Goal: Information Seeking & Learning: Learn about a topic

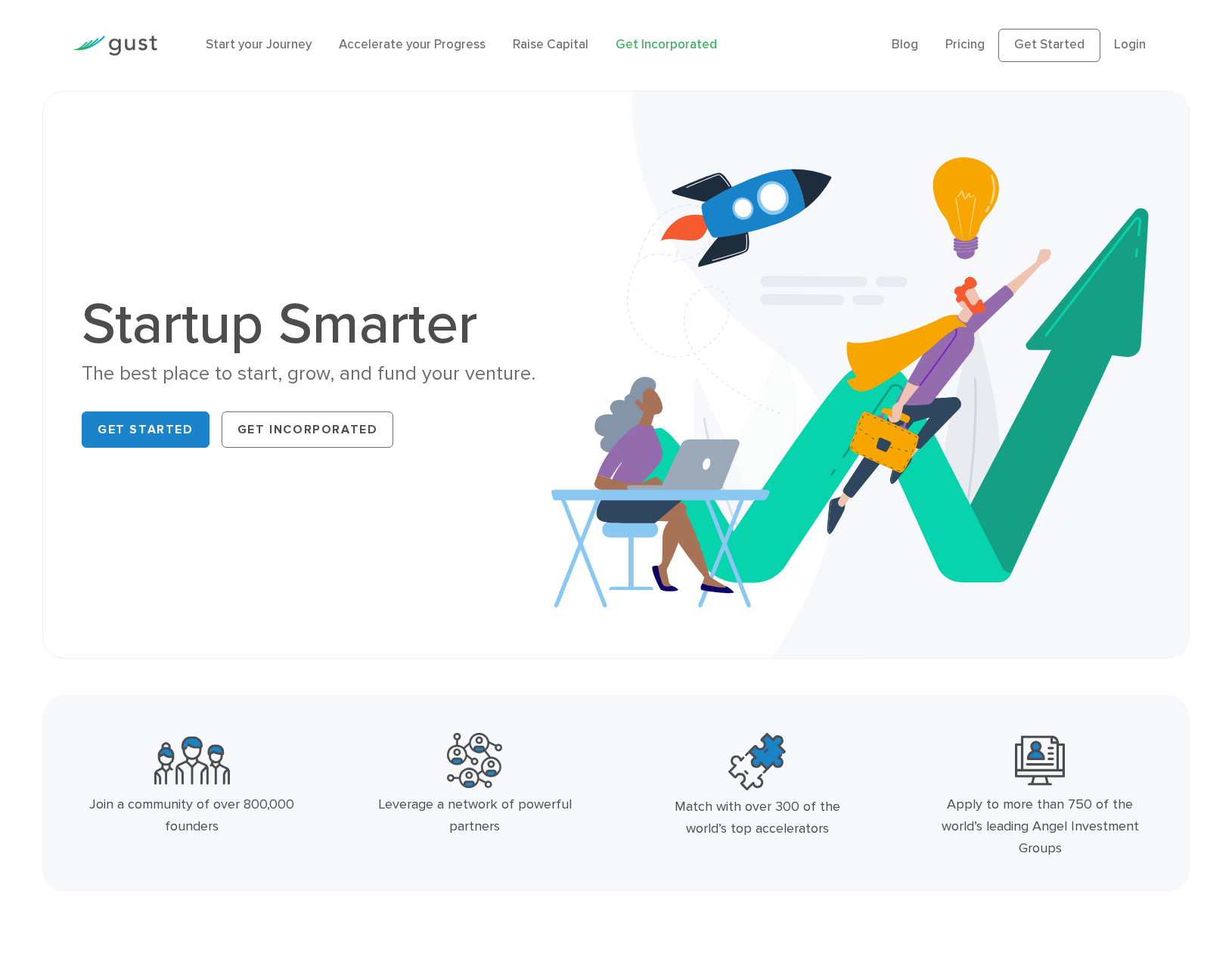
click at [667, 46] on link "Get Incorporated" at bounding box center [666, 44] width 102 height 15
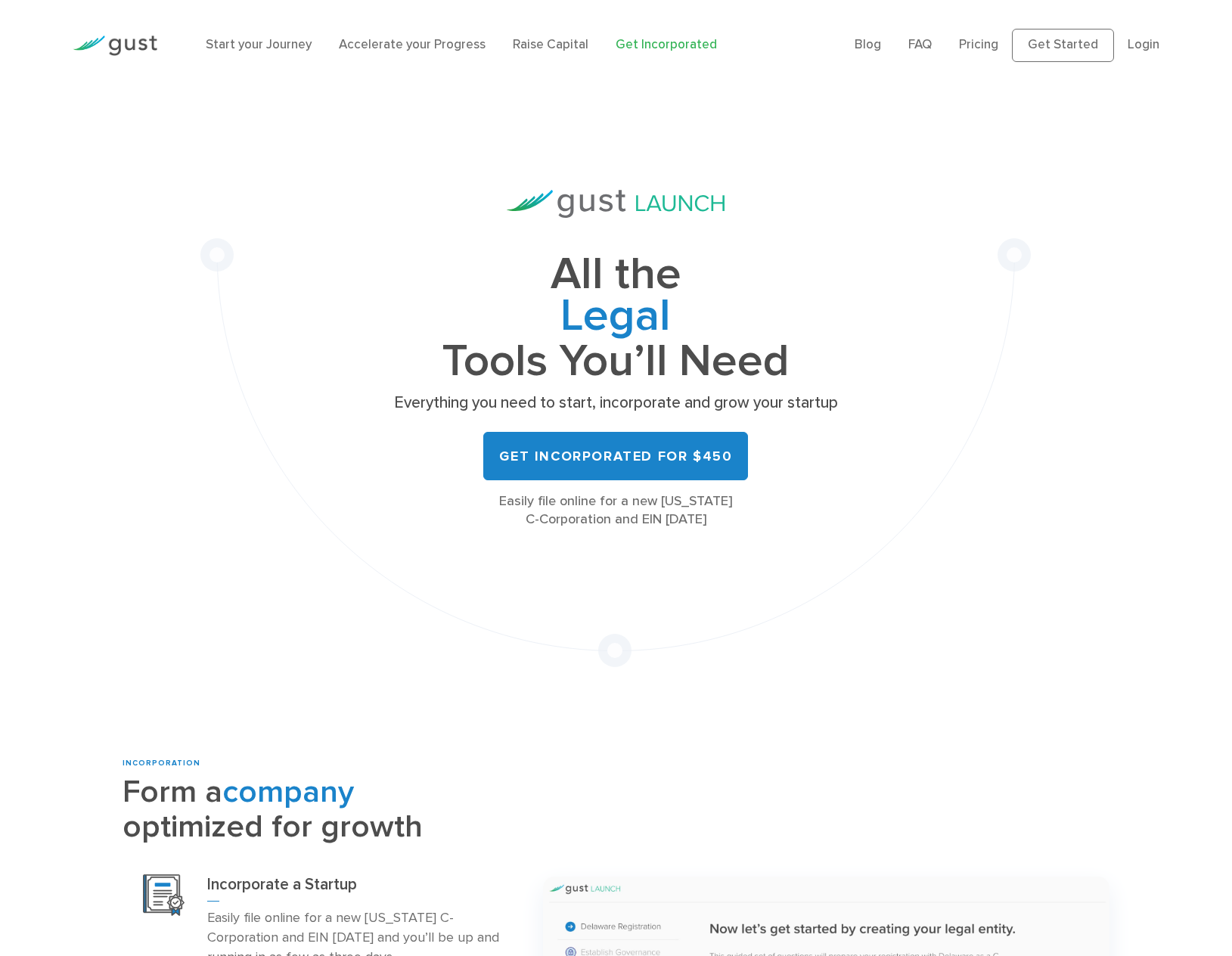
click at [551, 34] on div "Start your Journey Accelerate your Progress Raise Capital Get Incorporated" at bounding box center [518, 46] width 648 height 50
click at [544, 45] on link "Raise Capital" at bounding box center [550, 44] width 76 height 15
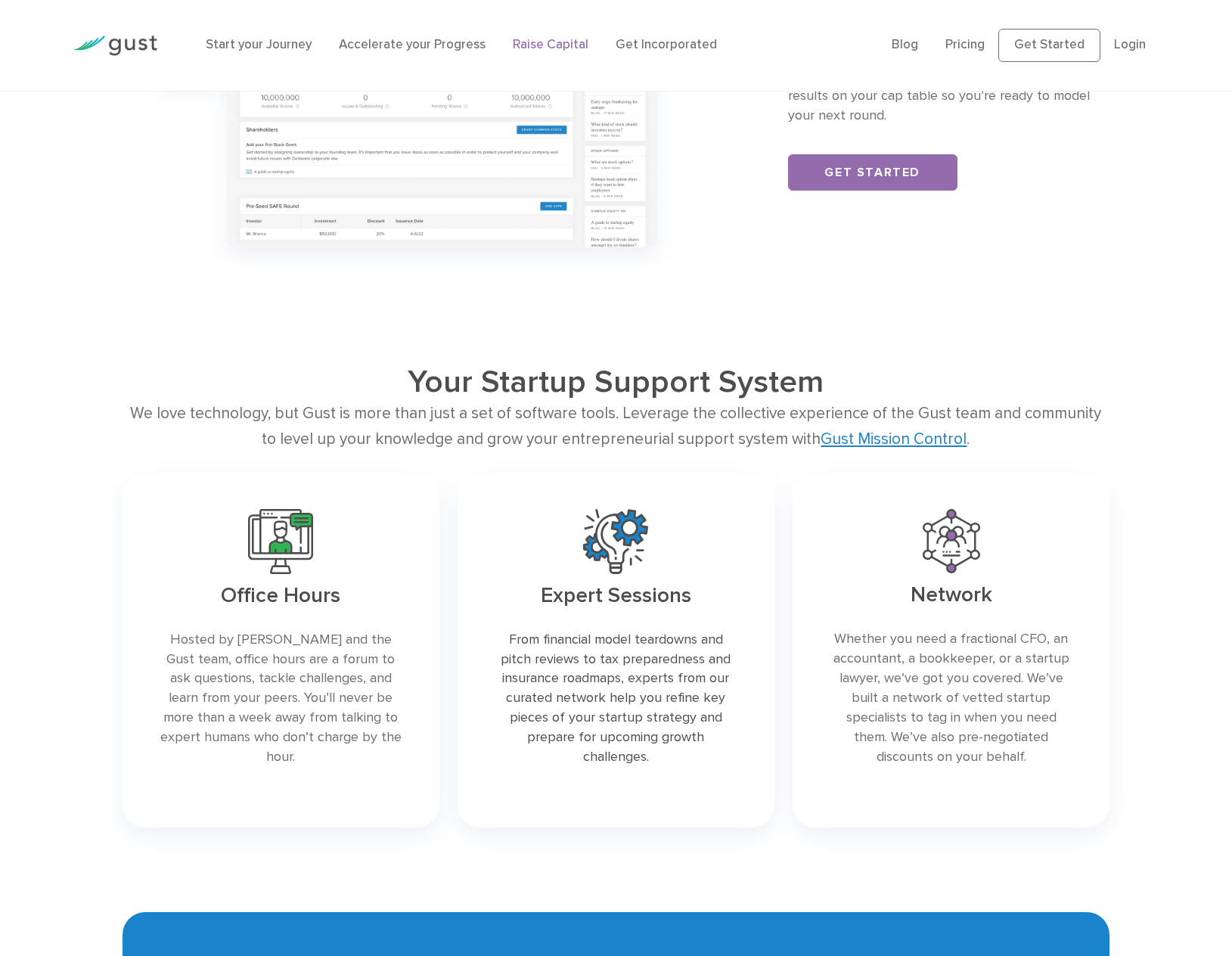
scroll to position [2118, 0]
